Goal: Task Accomplishment & Management: Manage account settings

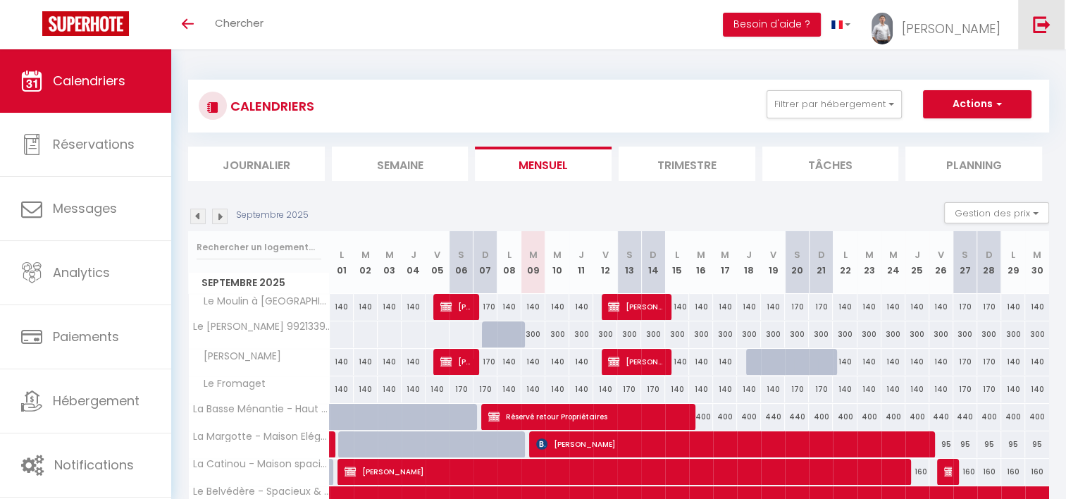
click at [1037, 20] on img at bounding box center [1042, 24] width 18 height 18
click at [1042, 31] on img at bounding box center [1042, 24] width 18 height 18
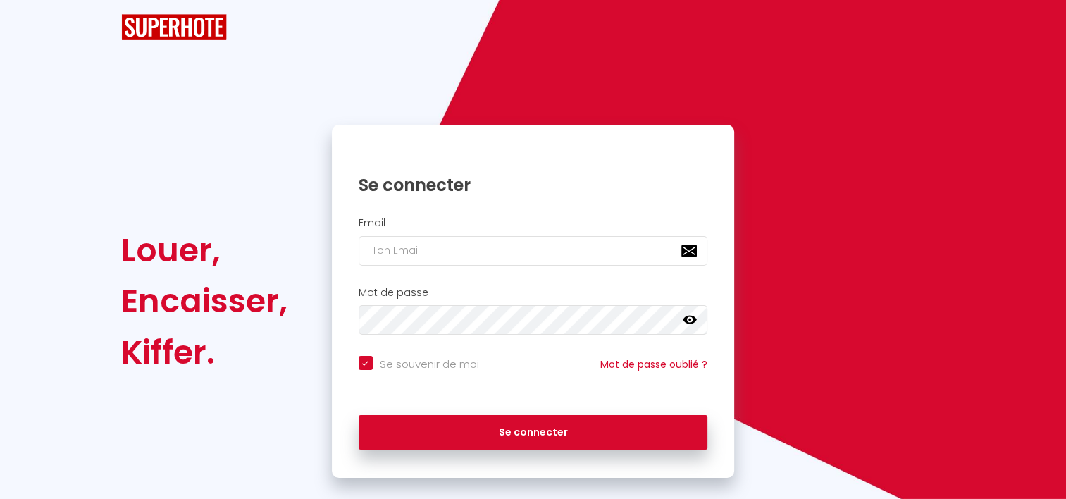
checkbox input "true"
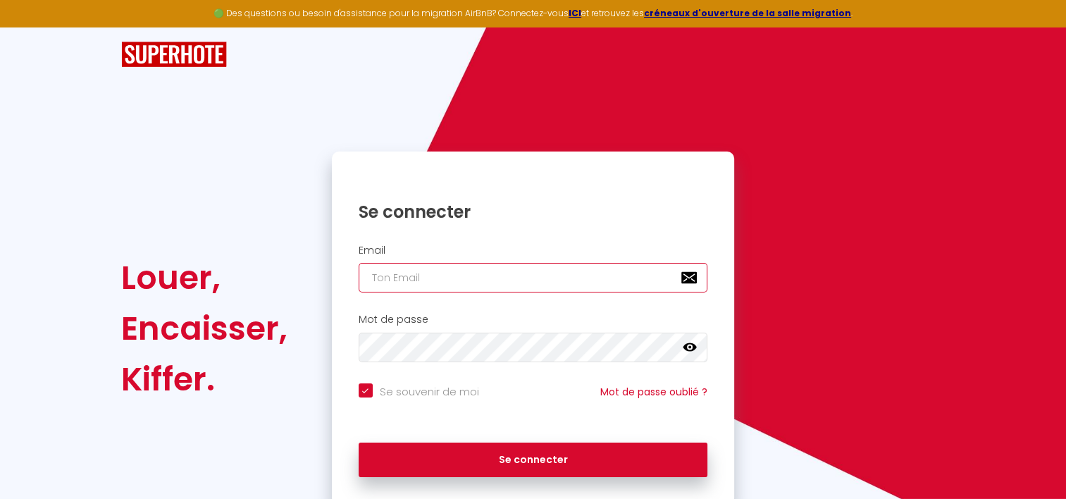
type input "[EMAIL_ADDRESS][DOMAIN_NAME]"
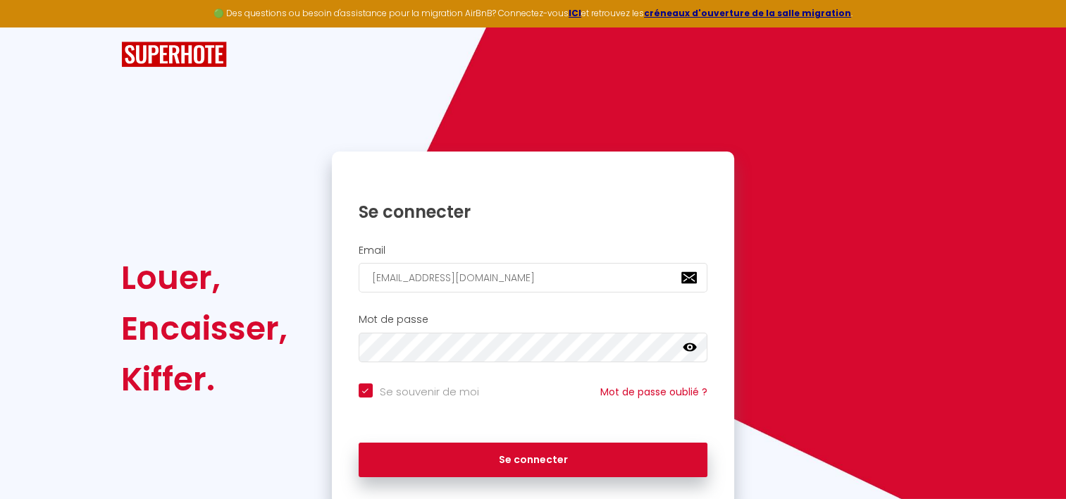
checkbox input "true"
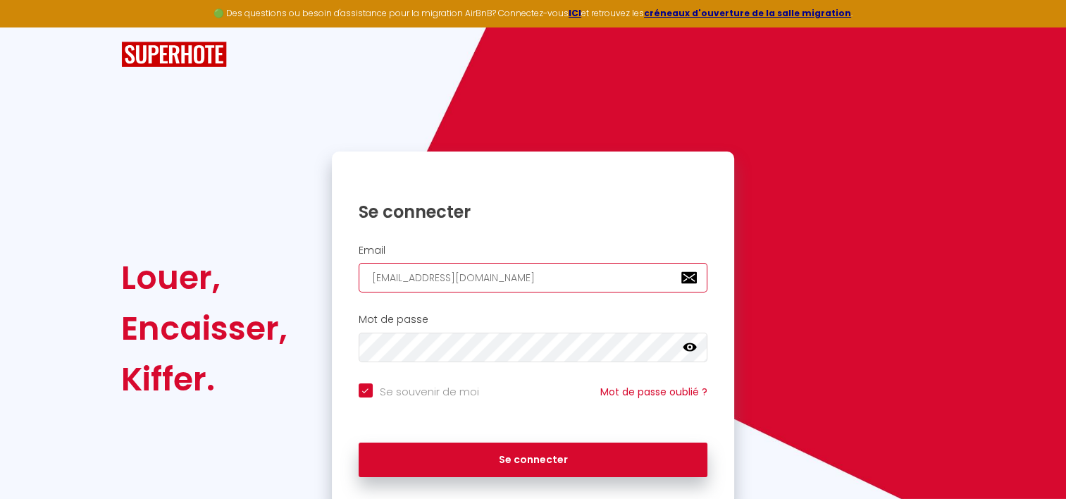
click at [593, 286] on input "[EMAIL_ADDRESS][DOMAIN_NAME]" at bounding box center [532, 278] width 349 height 30
drag, startPoint x: 594, startPoint y: 280, endPoint x: 359, endPoint y: 311, distance: 237.3
click at [359, 311] on form "Email [EMAIL_ADDRESS][DOMAIN_NAME] Mot de passe false Se souvenir de moi Mot de…" at bounding box center [533, 364] width 403 height 254
type input "c"
checkbox input "true"
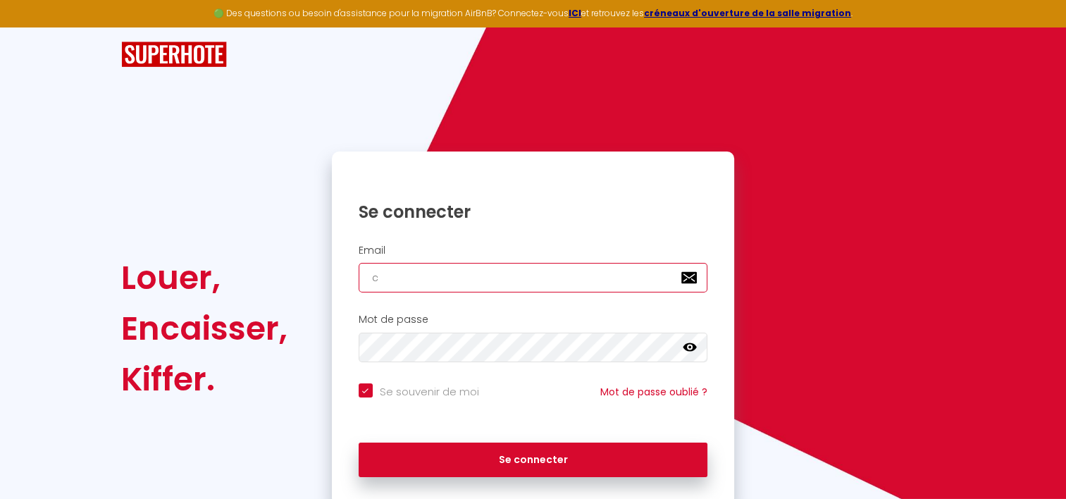
type input "co"
checkbox input "true"
type input "con"
checkbox input "true"
type input "cont"
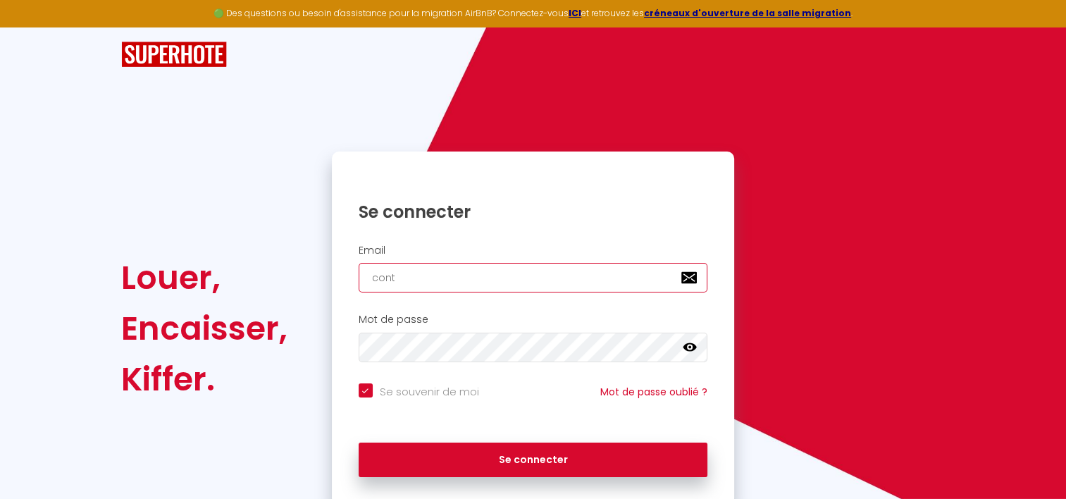
checkbox input "true"
type input "conta"
checkbox input "true"
type input "contac"
checkbox input "true"
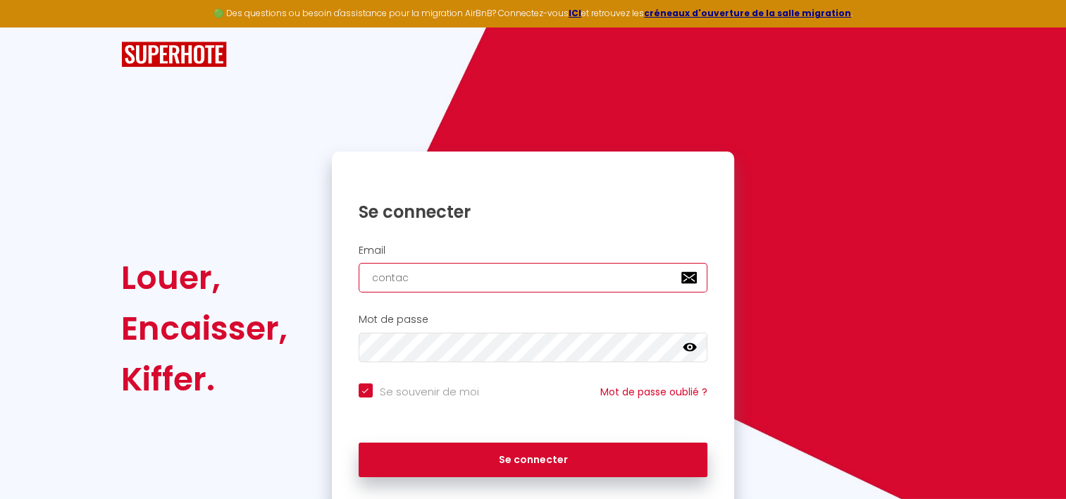
type input "contact"
checkbox input "true"
type input "[EMAIL_ADDRESS][DOMAIN_NAME]"
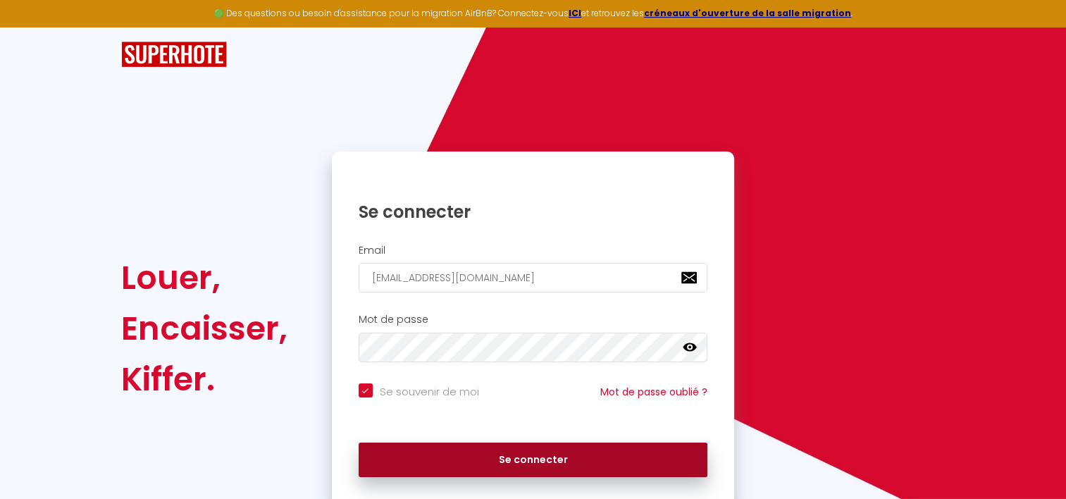
click at [468, 461] on button "Se connecter" at bounding box center [532, 459] width 349 height 35
checkbox input "true"
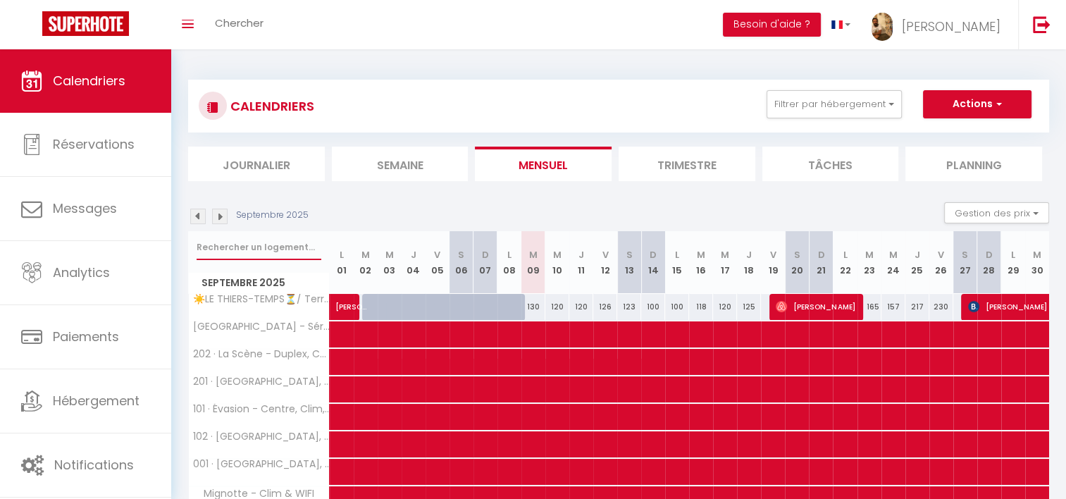
click at [254, 249] on input "text" at bounding box center [259, 247] width 125 height 25
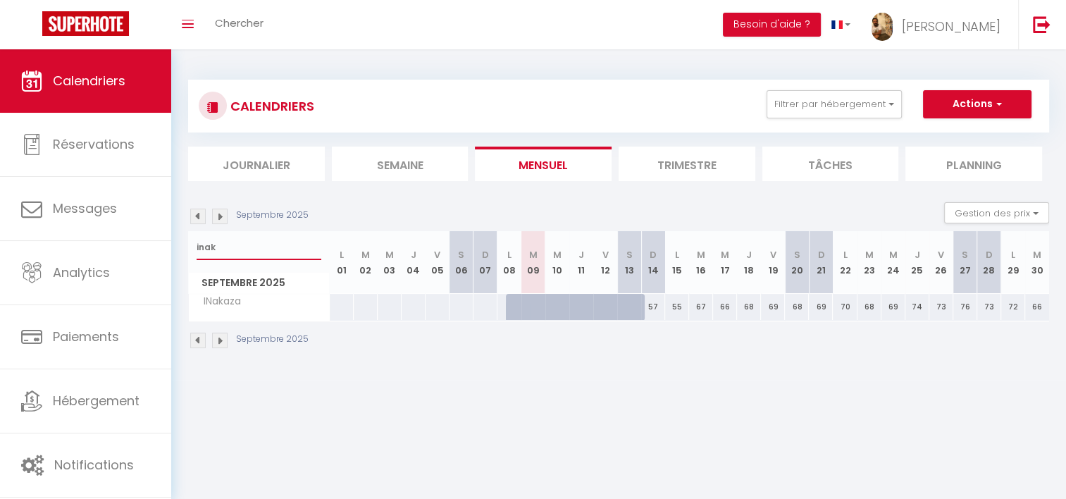
type input "inak"
click at [221, 304] on span "INakaza" at bounding box center [218, 301] width 54 height 15
click at [222, 304] on span "INakaza" at bounding box center [218, 301] width 54 height 15
copy tr "INakaza"
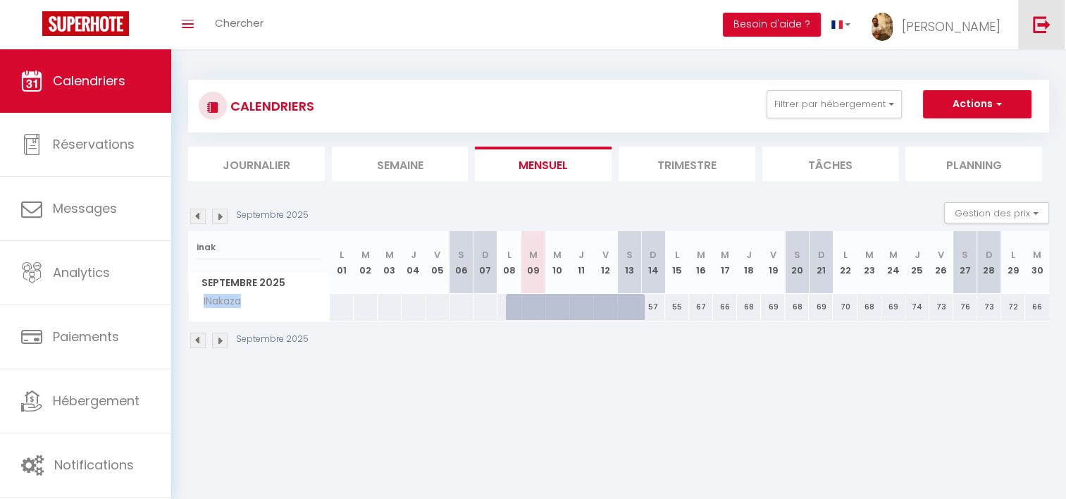
click at [1034, 31] on img at bounding box center [1042, 24] width 18 height 18
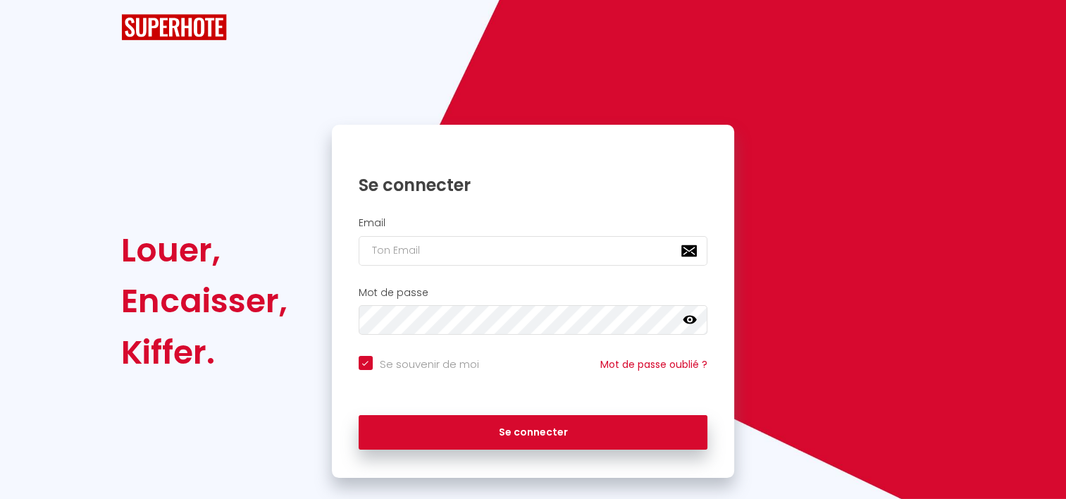
checkbox input "true"
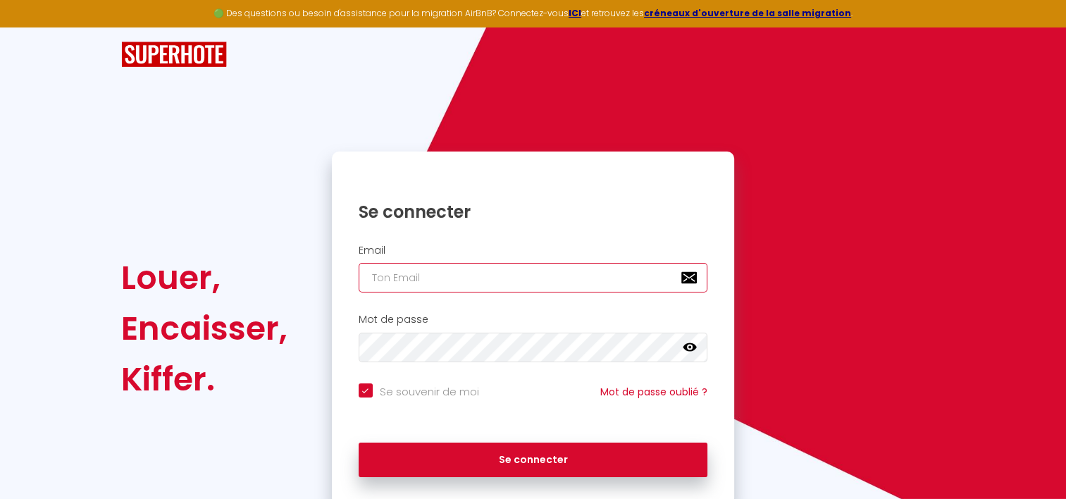
type input "[EMAIL_ADDRESS][DOMAIN_NAME]"
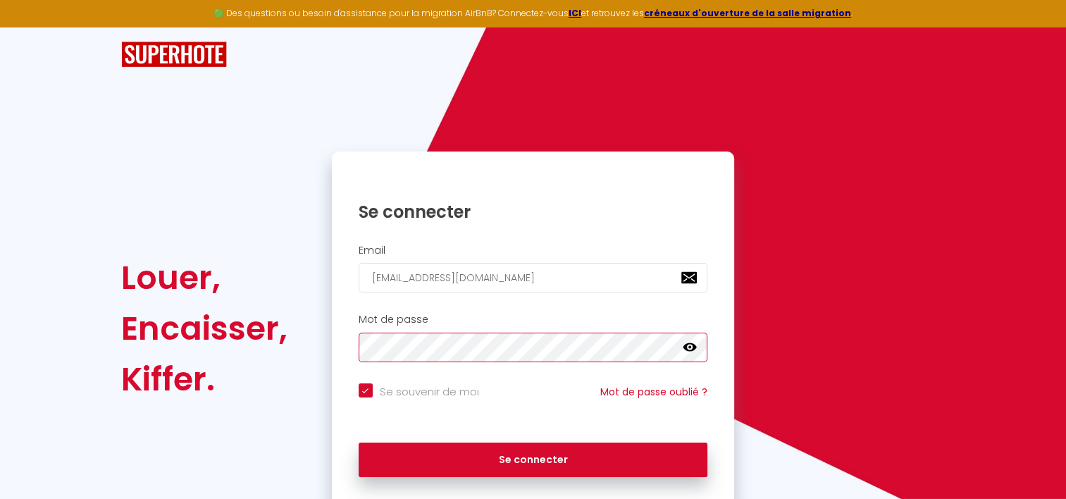
checkbox input "true"
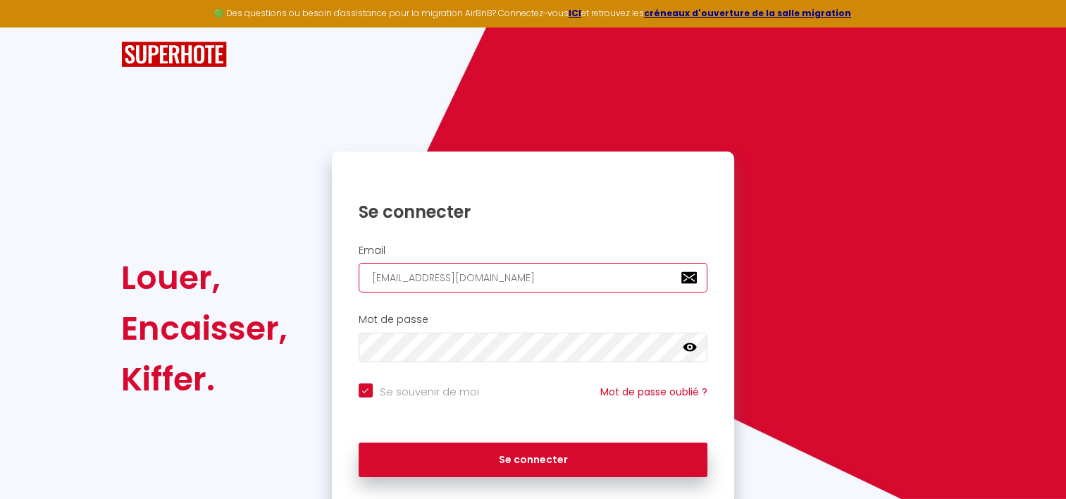
drag, startPoint x: 576, startPoint y: 276, endPoint x: 293, endPoint y: 288, distance: 283.4
click at [293, 288] on div "Louer, Encaisser, Kiffer. Se connecter Email [EMAIL_ADDRESS][DOMAIN_NAME] Mot d…" at bounding box center [532, 328] width 842 height 354
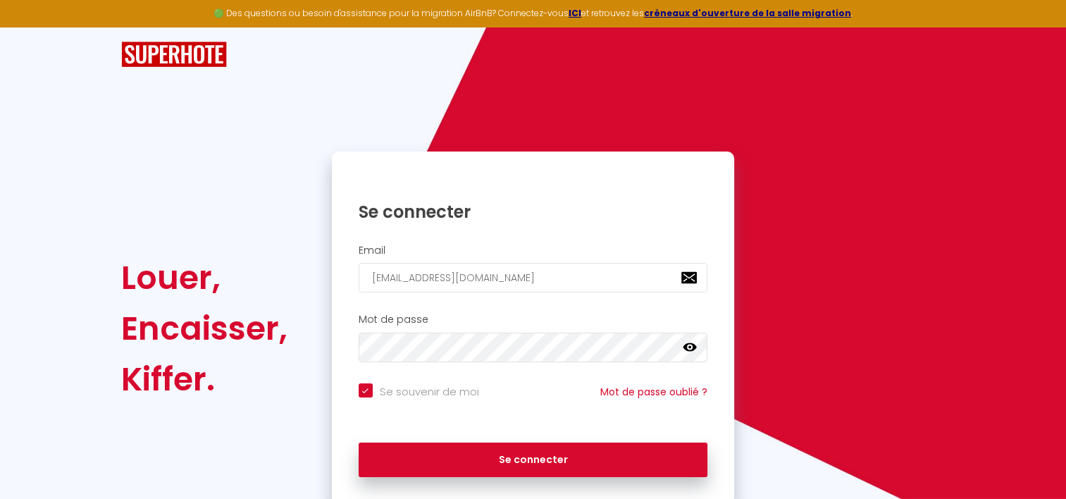
click at [696, 217] on h1 "Se connecter" at bounding box center [532, 212] width 349 height 22
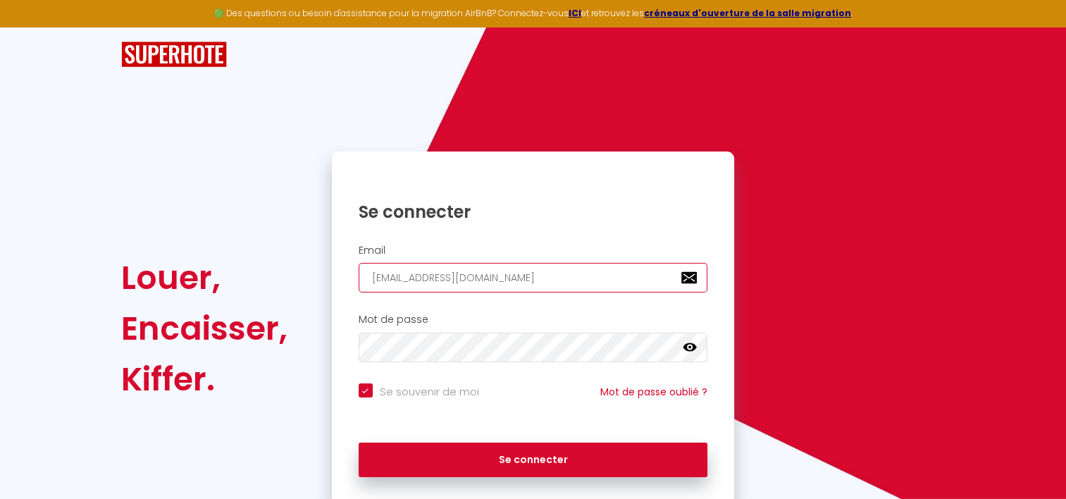
click at [583, 280] on input "[EMAIL_ADDRESS][DOMAIN_NAME]" at bounding box center [532, 278] width 349 height 30
drag, startPoint x: 587, startPoint y: 277, endPoint x: 286, endPoint y: 274, distance: 301.5
click at [286, 274] on div "Louer, Encaisser, Kiffer. Se connecter Email [EMAIL_ADDRESS][DOMAIN_NAME] Mot d…" at bounding box center [532, 328] width 842 height 354
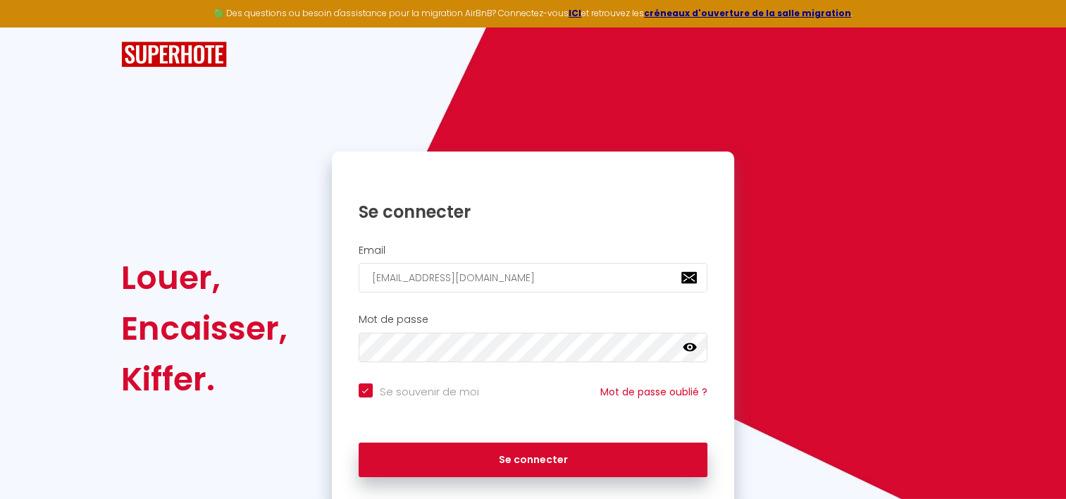
drag, startPoint x: 696, startPoint y: 228, endPoint x: 692, endPoint y: 239, distance: 11.1
click at [696, 229] on div "Se connecter" at bounding box center [533, 201] width 403 height 71
click at [347, 352] on div "Mot de passe false" at bounding box center [533, 337] width 385 height 49
